Goal: Information Seeking & Learning: Learn about a topic

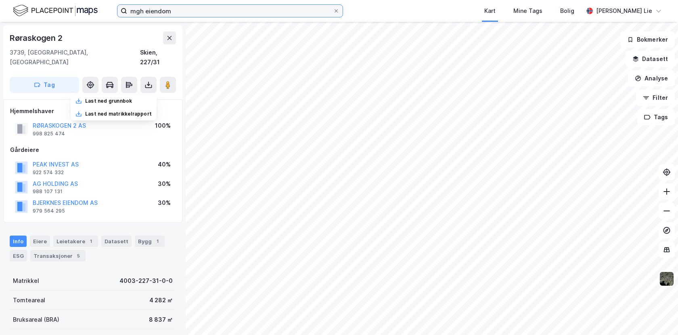
click at [191, 9] on input "mgh eiendom" at bounding box center [230, 11] width 206 height 12
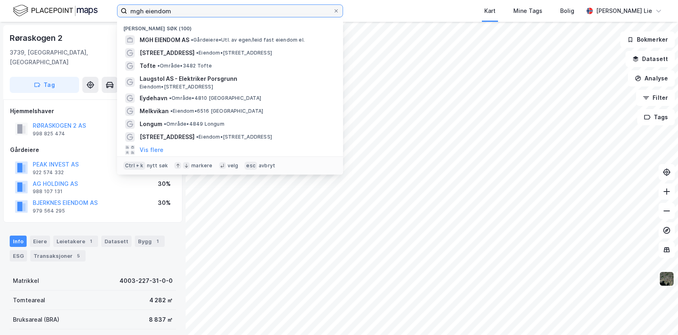
click at [191, 13] on input "mgh eiendom" at bounding box center [230, 11] width 206 height 12
click at [191, 14] on input "mgh eiendom" at bounding box center [230, 11] width 206 height 12
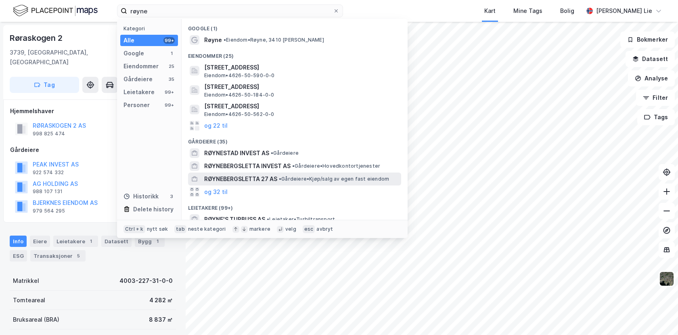
click at [256, 183] on span "RØYNEBERGSLETTA 27 AS" at bounding box center [240, 179] width 73 height 10
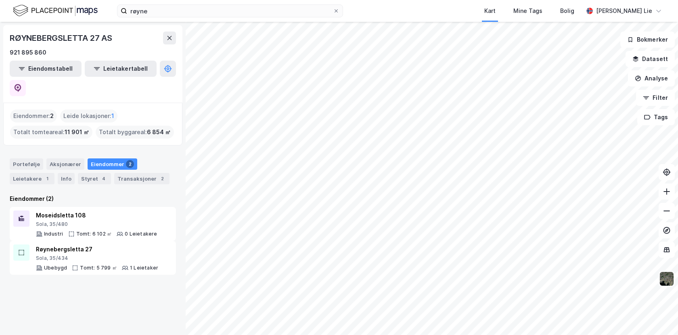
click at [667, 276] on img at bounding box center [666, 278] width 15 height 15
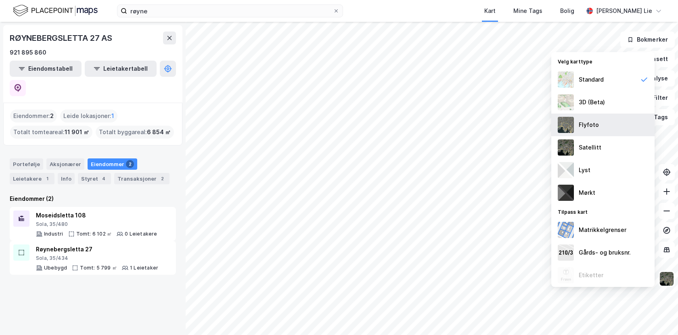
click at [582, 123] on div "Flyfoto" at bounding box center [589, 125] width 20 height 10
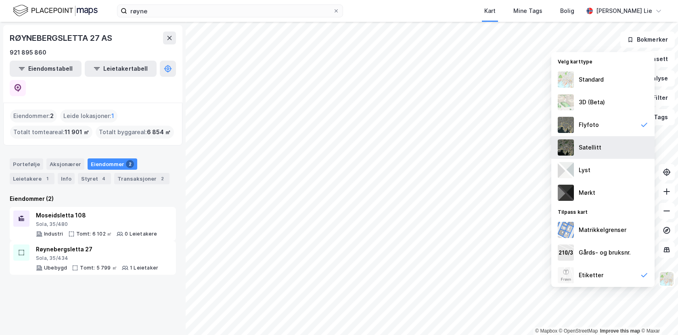
click at [586, 149] on div "Satellitt" at bounding box center [590, 148] width 23 height 10
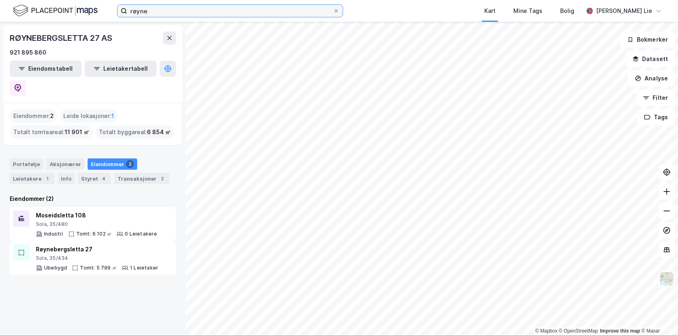
click at [311, 13] on input "røyne" at bounding box center [230, 11] width 206 height 12
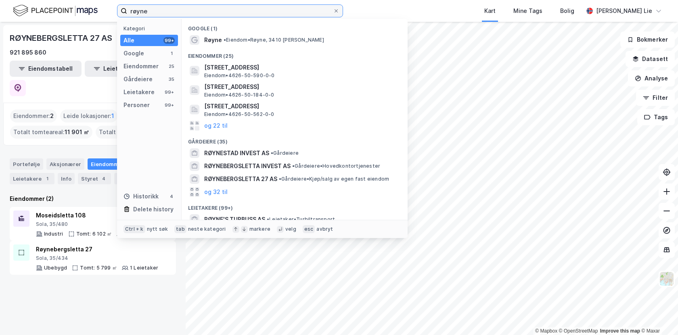
click at [311, 13] on input "røyne" at bounding box center [230, 11] width 206 height 12
click at [164, 7] on input "røyne" at bounding box center [230, 11] width 206 height 12
click at [163, 8] on input "røyne" at bounding box center [230, 11] width 206 height 12
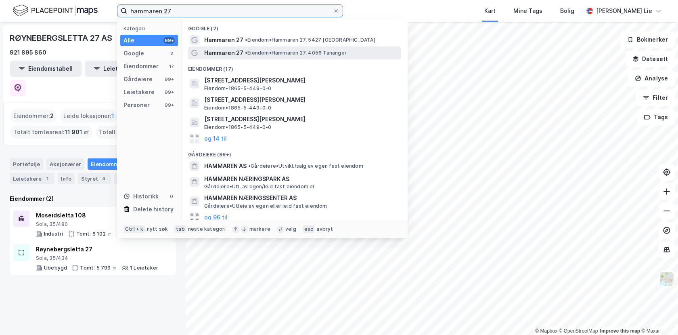
type input "hammaren 27"
click at [218, 53] on span "Hammaren 27" at bounding box center [223, 53] width 39 height 10
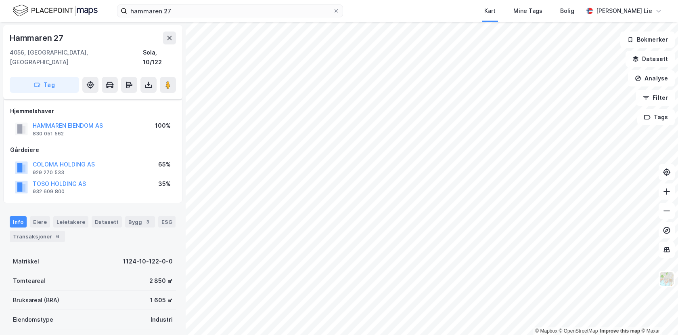
scroll to position [27, 0]
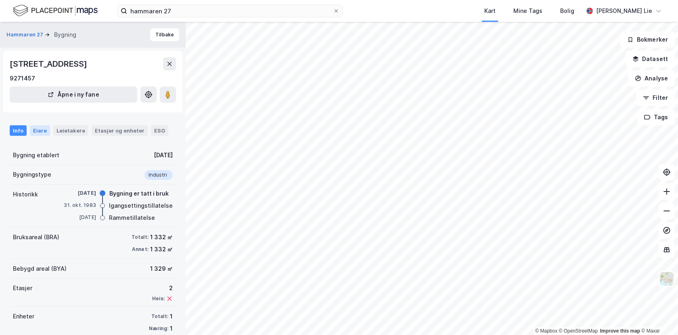
click at [44, 131] on div "Eiere" at bounding box center [40, 130] width 20 height 10
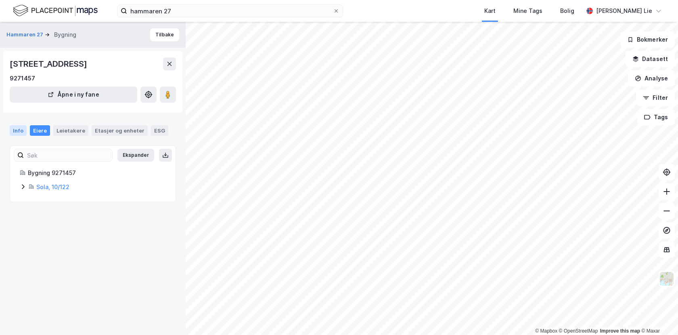
click at [22, 129] on div "Info" at bounding box center [18, 130] width 17 height 10
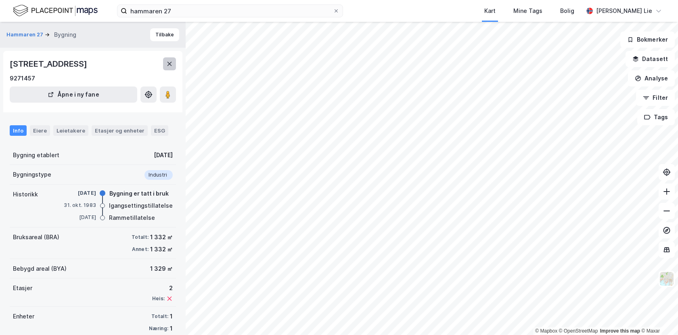
click at [165, 69] on button at bounding box center [169, 63] width 13 height 13
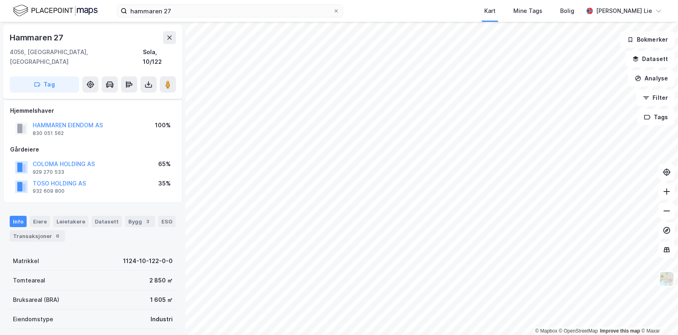
scroll to position [41, 0]
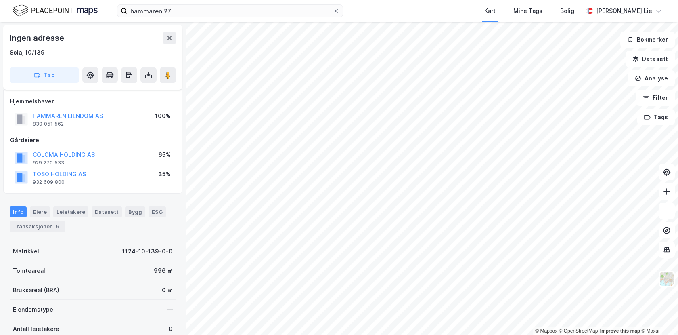
scroll to position [41, 0]
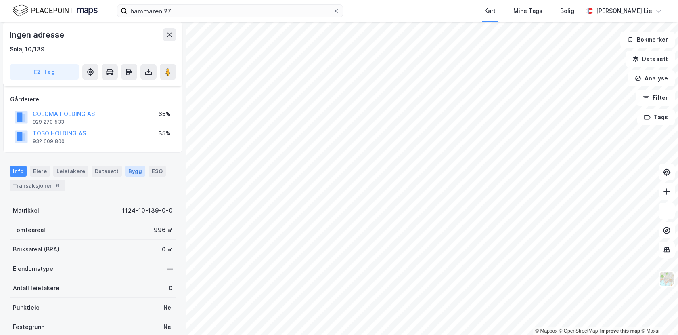
click at [130, 173] on div "Bygg" at bounding box center [135, 171] width 20 height 10
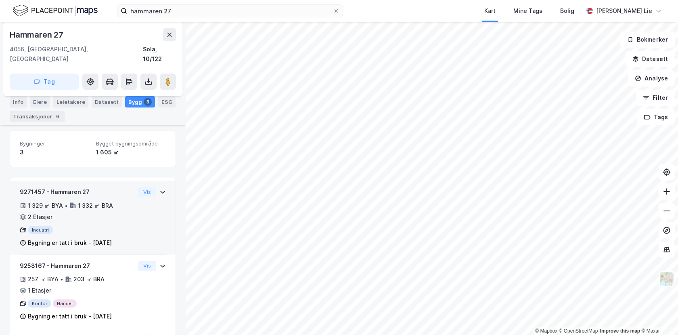
scroll to position [111, 0]
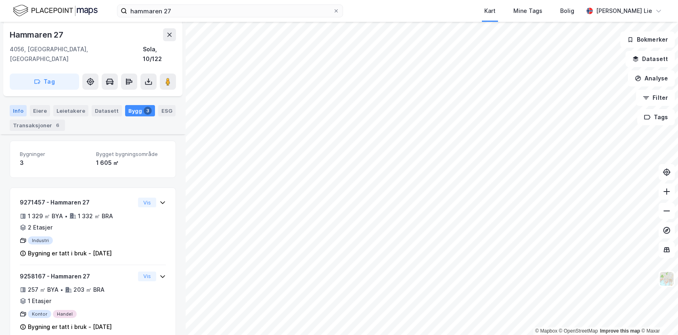
click at [22, 105] on div "Info" at bounding box center [18, 110] width 17 height 11
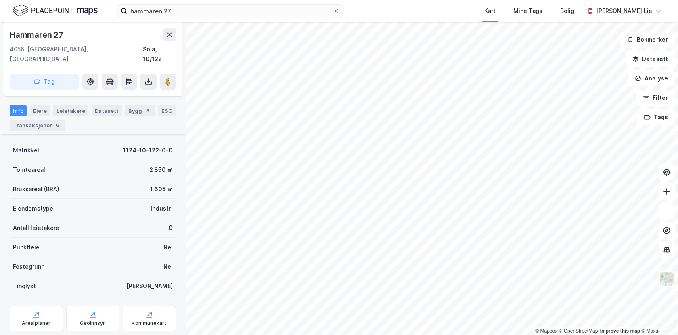
click at [36, 95] on div "Info [PERSON_NAME] Datasett Bygg 3 ESG Transaksjoner 6" at bounding box center [93, 114] width 186 height 39
click at [39, 105] on div "Eiere" at bounding box center [40, 110] width 20 height 11
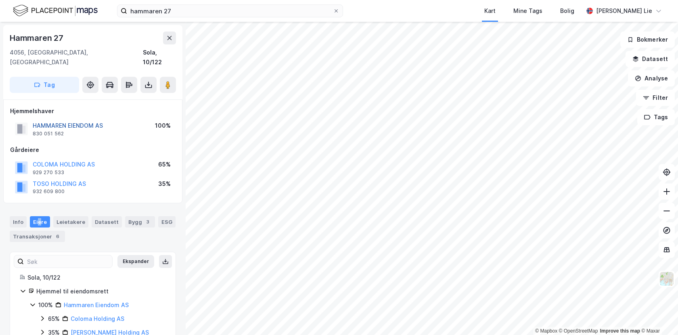
click at [0, 0] on button "HAMMAREN EIENDOM AS" at bounding box center [0, 0] width 0 height 0
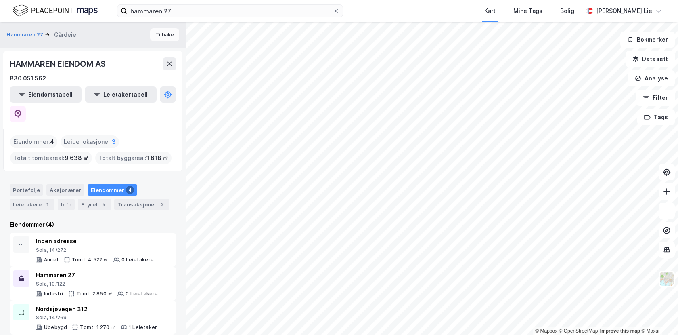
click at [159, 34] on button "Tilbake" at bounding box center [164, 34] width 29 height 13
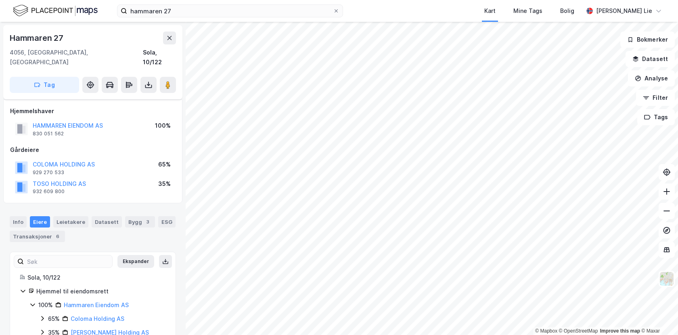
scroll to position [13, 0]
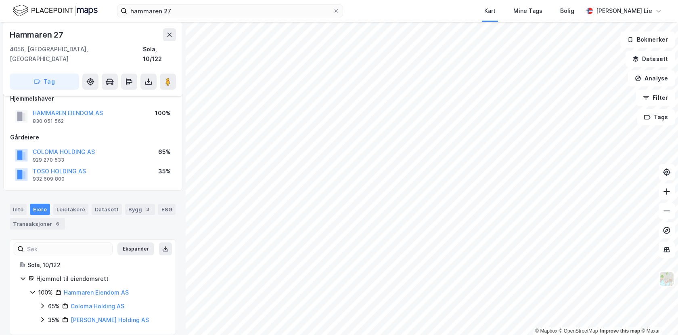
click at [127, 203] on div "Bygg 3" at bounding box center [140, 208] width 30 height 11
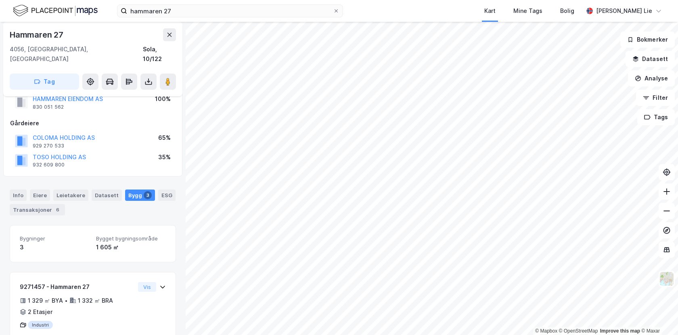
scroll to position [40, 0]
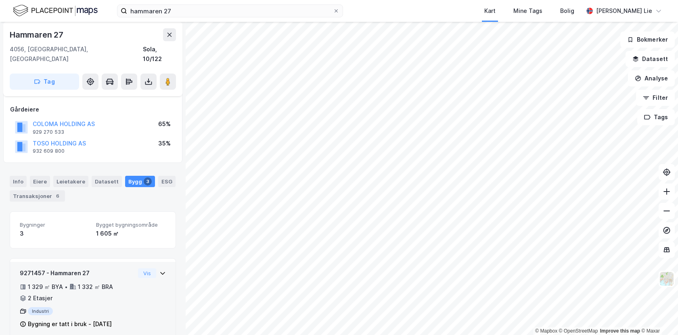
click at [160, 264] on div "9271457 - Hammaren 27 1 329 ㎡ BYA • 1 332 ㎡ BRA • 2 Etasjer Industri Bygning er…" at bounding box center [93, 299] width 166 height 74
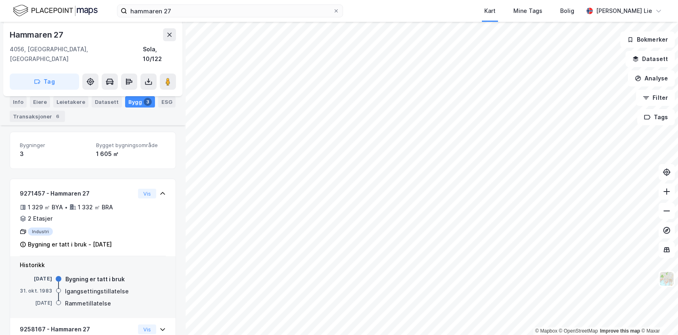
scroll to position [121, 0]
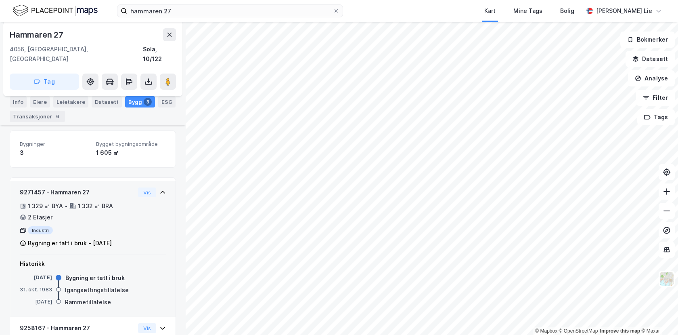
click at [37, 238] on div "Bygning er tatt i bruk - [DATE]" at bounding box center [70, 243] width 84 height 10
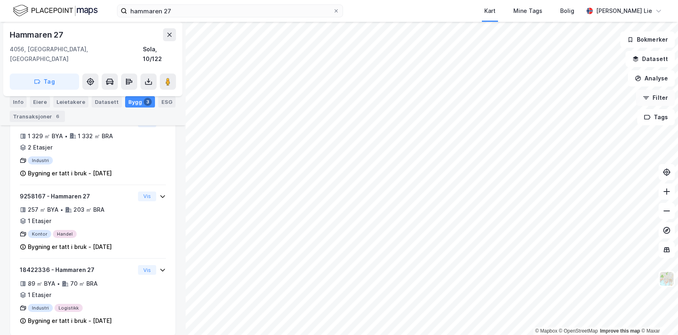
scroll to position [151, 0]
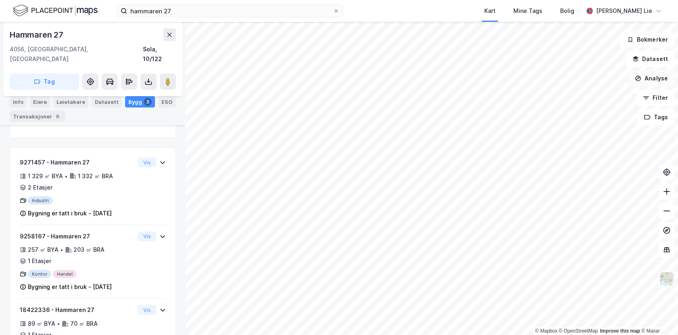
click at [666, 81] on button "Analyse" at bounding box center [651, 78] width 47 height 16
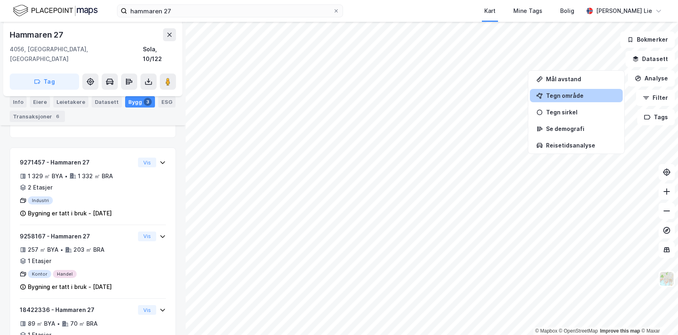
click at [567, 96] on div "Tegn område" at bounding box center [581, 95] width 70 height 7
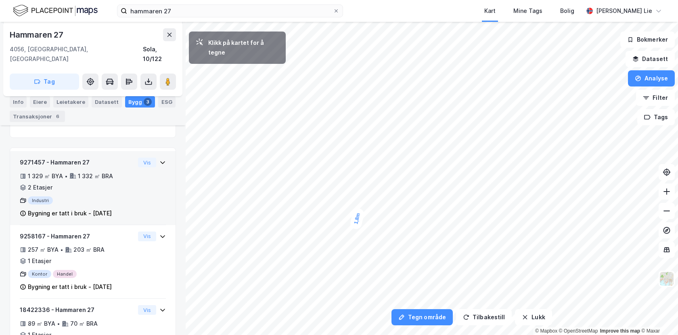
click at [358, 215] on div "1,8m" at bounding box center [358, 218] width 16 height 23
click at [367, 217] on div "4m" at bounding box center [362, 218] width 20 height 17
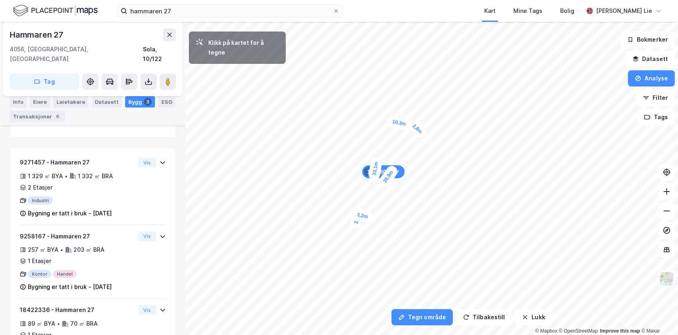
click at [422, 133] on div "2,8m" at bounding box center [417, 128] width 23 height 23
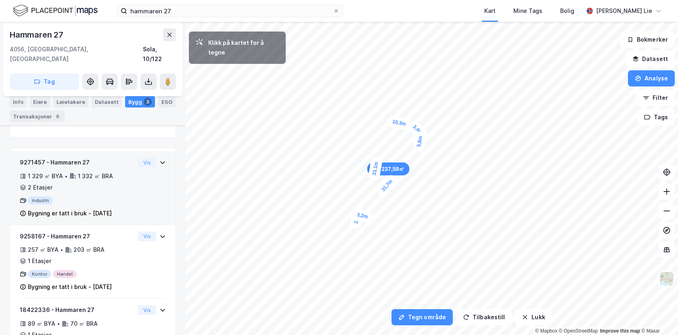
click at [418, 149] on div "5,8m" at bounding box center [419, 141] width 15 height 23
click at [416, 89] on div "6,6m" at bounding box center [425, 91] width 22 height 15
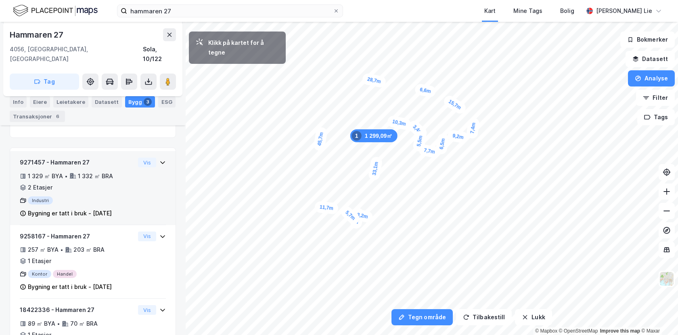
click at [346, 212] on div "5,7m" at bounding box center [350, 215] width 23 height 22
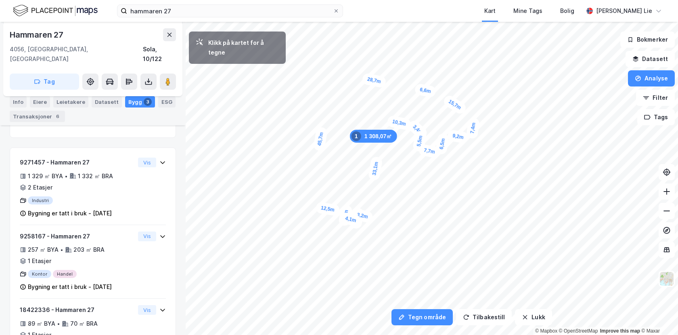
click at [345, 218] on div "4,1m" at bounding box center [351, 219] width 23 height 16
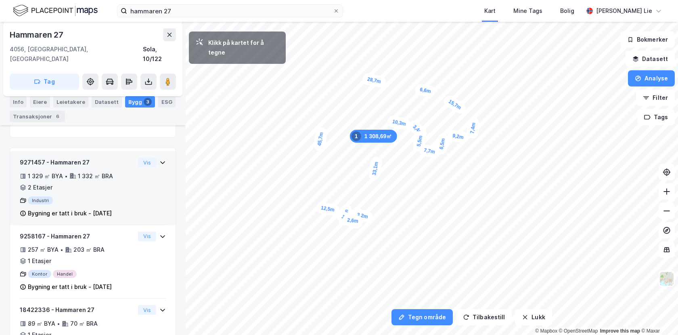
click at [349, 220] on div "2,6m" at bounding box center [353, 220] width 22 height 13
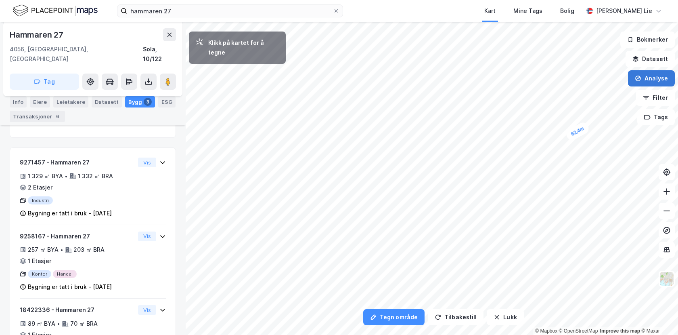
click at [656, 80] on button "Analyse" at bounding box center [651, 78] width 47 height 16
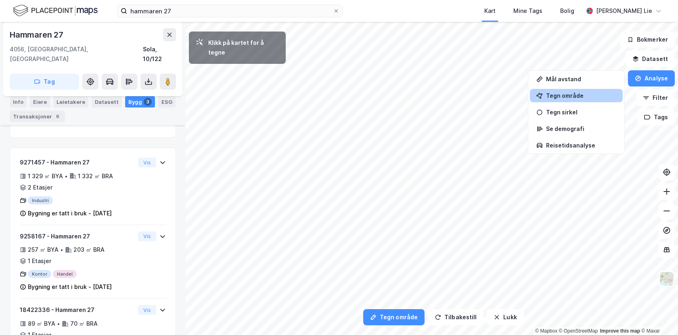
click at [570, 101] on div "Tegn område" at bounding box center [576, 95] width 93 height 13
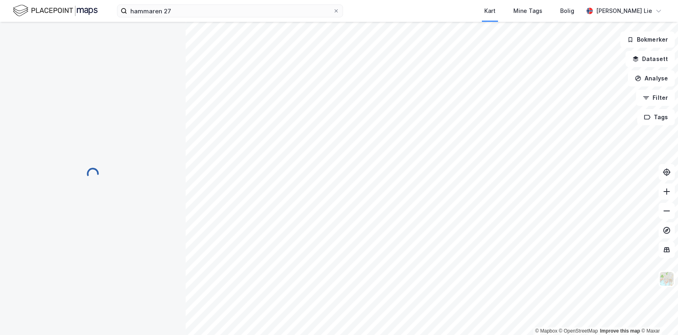
scroll to position [0, 0]
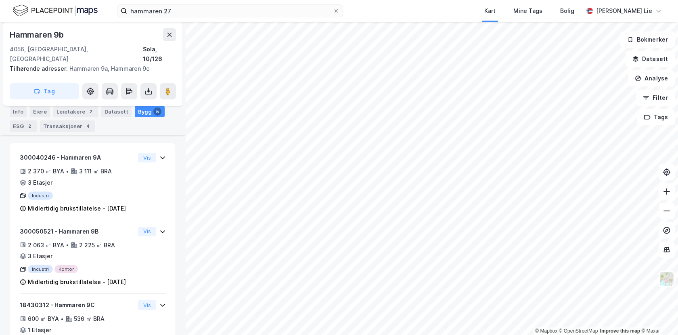
scroll to position [229, 0]
